Goal: Communication & Community: Participate in discussion

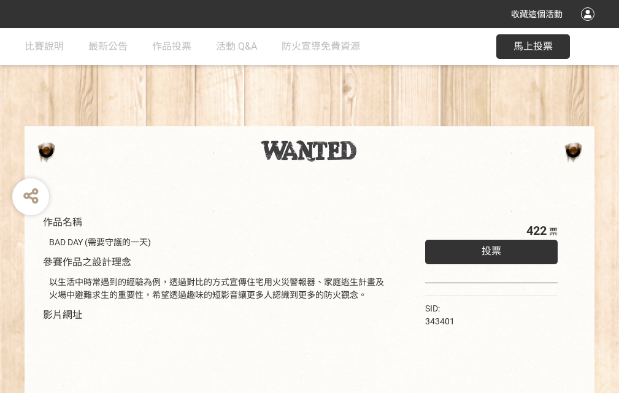
click at [589, 26] on div "收藏這個活動" at bounding box center [309, 14] width 619 height 28
click at [383, 121] on div "作品名稱 BAD DAY (需要守護的一天) 參賽作品之設計理念 以生活中時常遇到的經驗為例，透過對比的方式宣傳住宅用火災警報器、家庭逃生計畫及火場中避難求生…" at bounding box center [309, 286] width 619 height 516
click at [488, 248] on span "投票" at bounding box center [491, 251] width 20 height 12
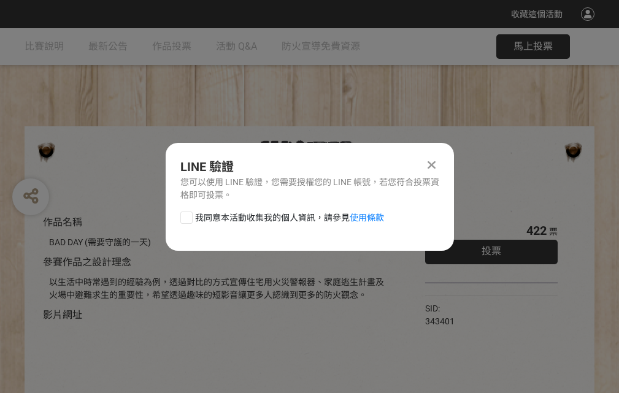
click at [185, 215] on div at bounding box center [186, 218] width 12 height 12
checkbox input "true"
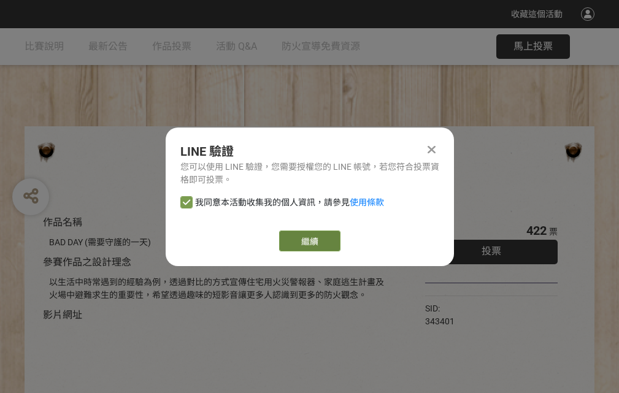
click at [308, 241] on link "繼續" at bounding box center [309, 241] width 61 height 21
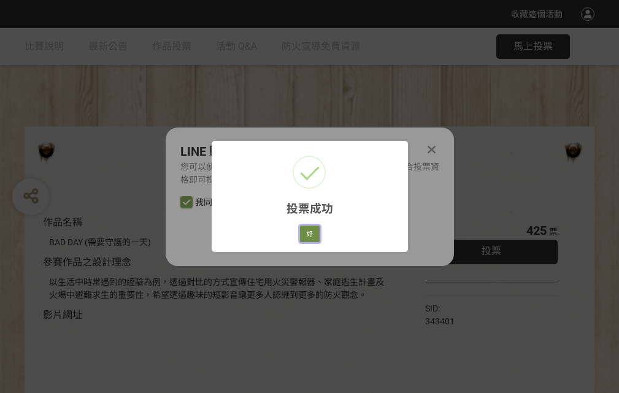
click at [306, 232] on button "好" at bounding box center [310, 234] width 20 height 17
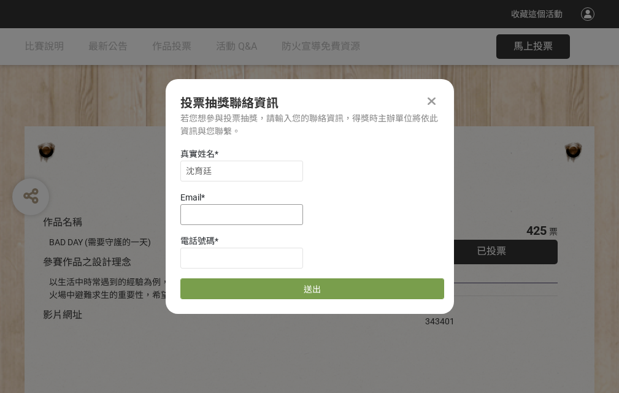
click at [245, 214] on input at bounding box center [241, 214] width 123 height 21
type input "[EMAIL_ADDRESS][DOMAIN_NAME]"
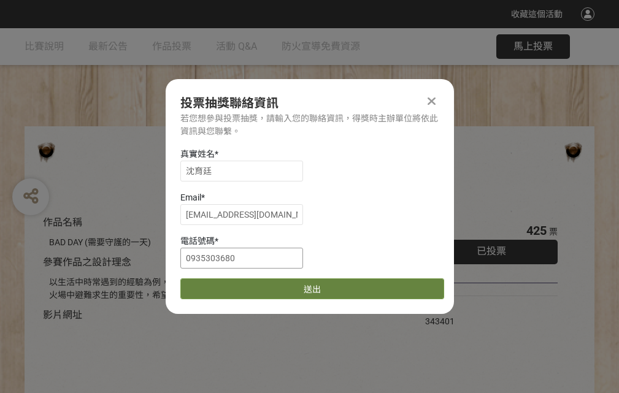
type input "0935303680"
click at [215, 285] on button "送出" at bounding box center [312, 288] width 264 height 21
